Goal: Transaction & Acquisition: Purchase product/service

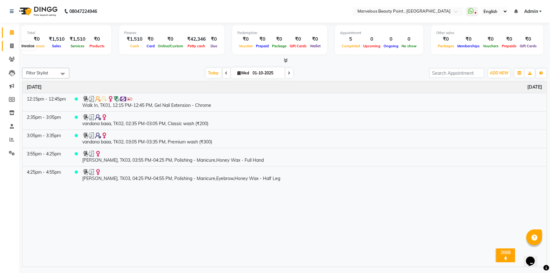
click at [11, 45] on icon at bounding box center [11, 46] width 3 height 5
select select "service"
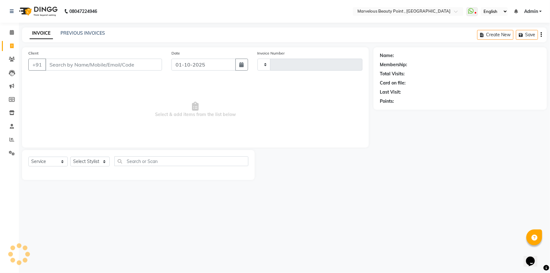
type input "0571"
select select "6391"
select select "V"
select select "48482"
click at [128, 60] on input "Client" at bounding box center [103, 65] width 117 height 12
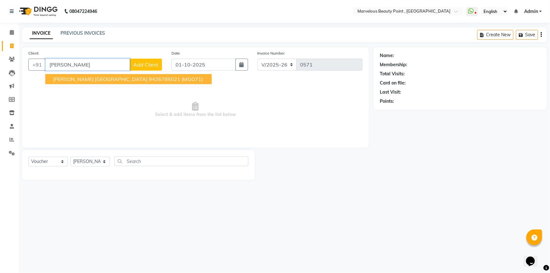
click at [149, 80] on ngb-highlight "9426785021" at bounding box center [165, 79] width 32 height 6
type input "9426785021"
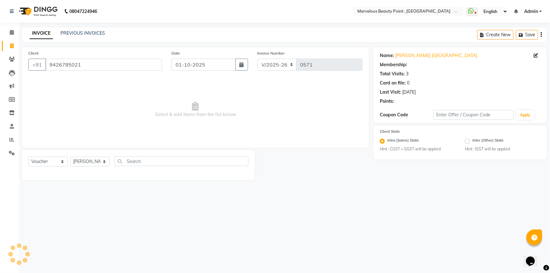
select select "1: Object"
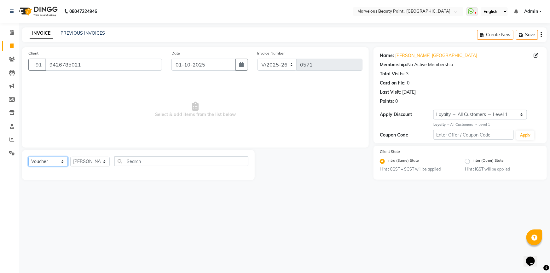
click at [39, 164] on select "Select Service Product Membership Package Voucher Prepaid Gift Card" at bounding box center [47, 162] width 39 height 10
select select "service"
click at [28, 157] on select "Select Service Product Membership Package Voucher Prepaid Gift Card" at bounding box center [47, 162] width 39 height 10
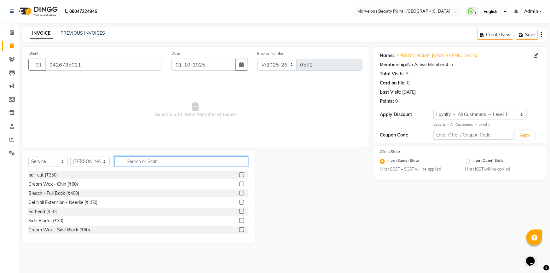
click at [122, 164] on input "text" at bounding box center [181, 161] width 134 height 10
click at [131, 163] on input "text" at bounding box center [181, 161] width 134 height 10
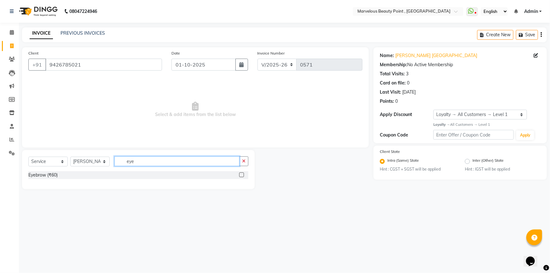
type input "eye"
click at [241, 176] on label at bounding box center [241, 174] width 5 height 5
click at [241, 176] on input "checkbox" at bounding box center [241, 175] width 4 height 4
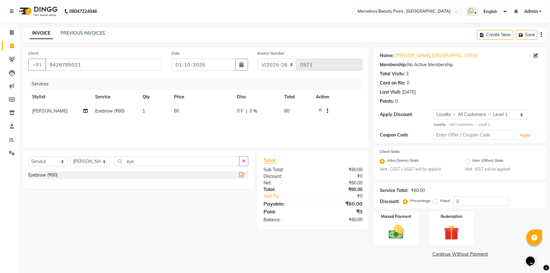
checkbox input "false"
click at [181, 109] on td "60" at bounding box center [201, 111] width 63 height 15
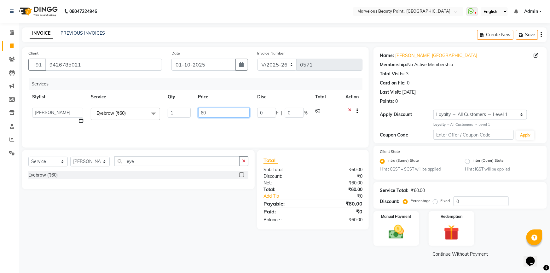
click at [207, 109] on input "60" at bounding box center [224, 113] width 52 height 10
type input "6"
type input "80"
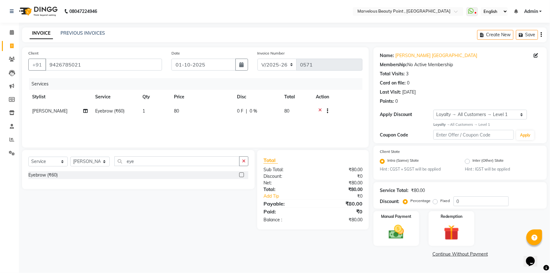
click at [237, 132] on div "Services Stylist Service Qty Price Disc Total Action [PERSON_NAME] Eyebrow (₹60…" at bounding box center [195, 109] width 334 height 63
click at [391, 240] on img at bounding box center [397, 232] width 26 height 18
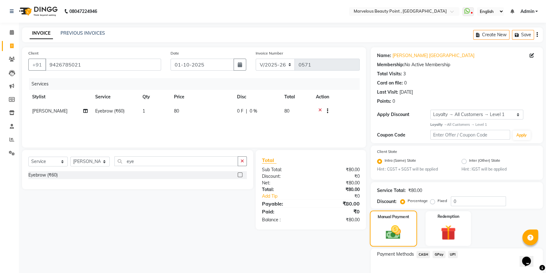
scroll to position [36, 0]
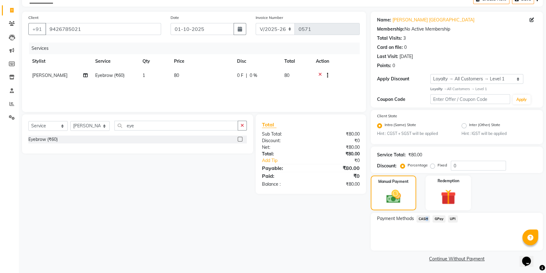
click at [424, 218] on span "CASH" at bounding box center [424, 218] width 14 height 7
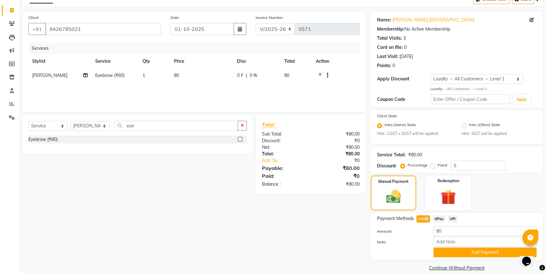
scroll to position [45, 0]
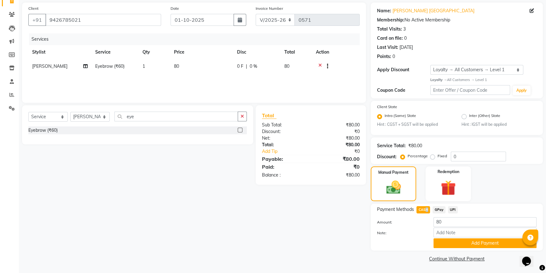
click at [441, 242] on button "Add Payment" at bounding box center [485, 243] width 103 height 10
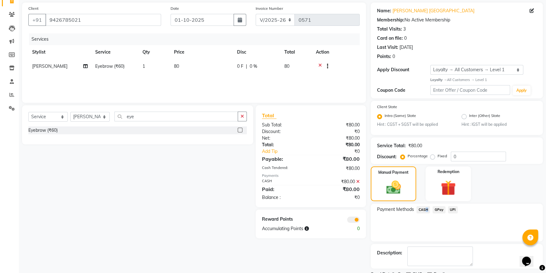
scroll to position [71, 0]
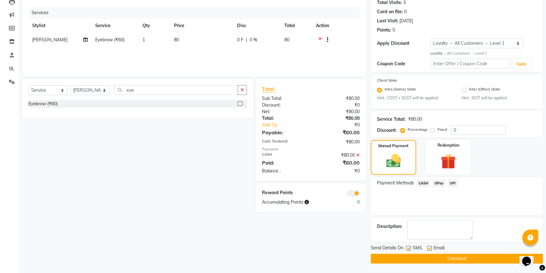
click at [359, 195] on span at bounding box center [353, 193] width 13 height 6
click at [360, 194] on input "checkbox" at bounding box center [360, 194] width 0 height 0
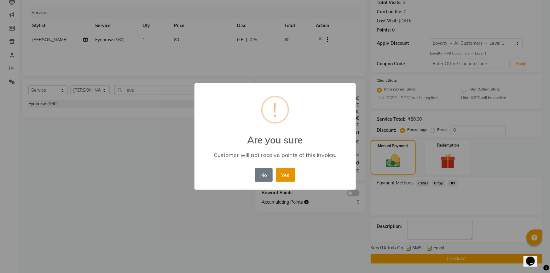
click at [280, 169] on button "Yes" at bounding box center [285, 175] width 19 height 14
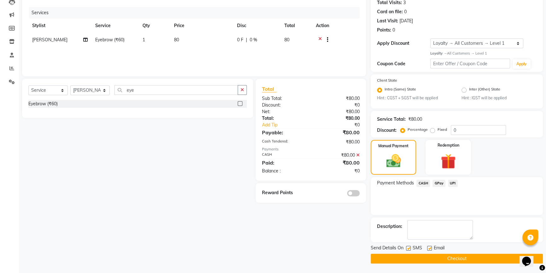
click at [388, 259] on button "Checkout" at bounding box center [457, 259] width 172 height 10
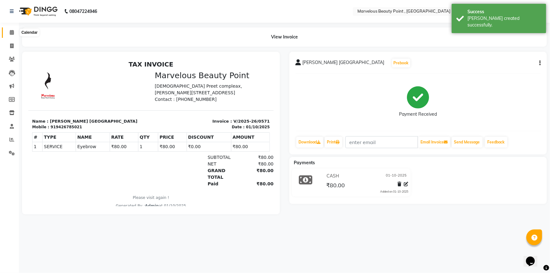
click at [9, 32] on span at bounding box center [11, 32] width 11 height 7
